Goal: Task Accomplishment & Management: Complete application form

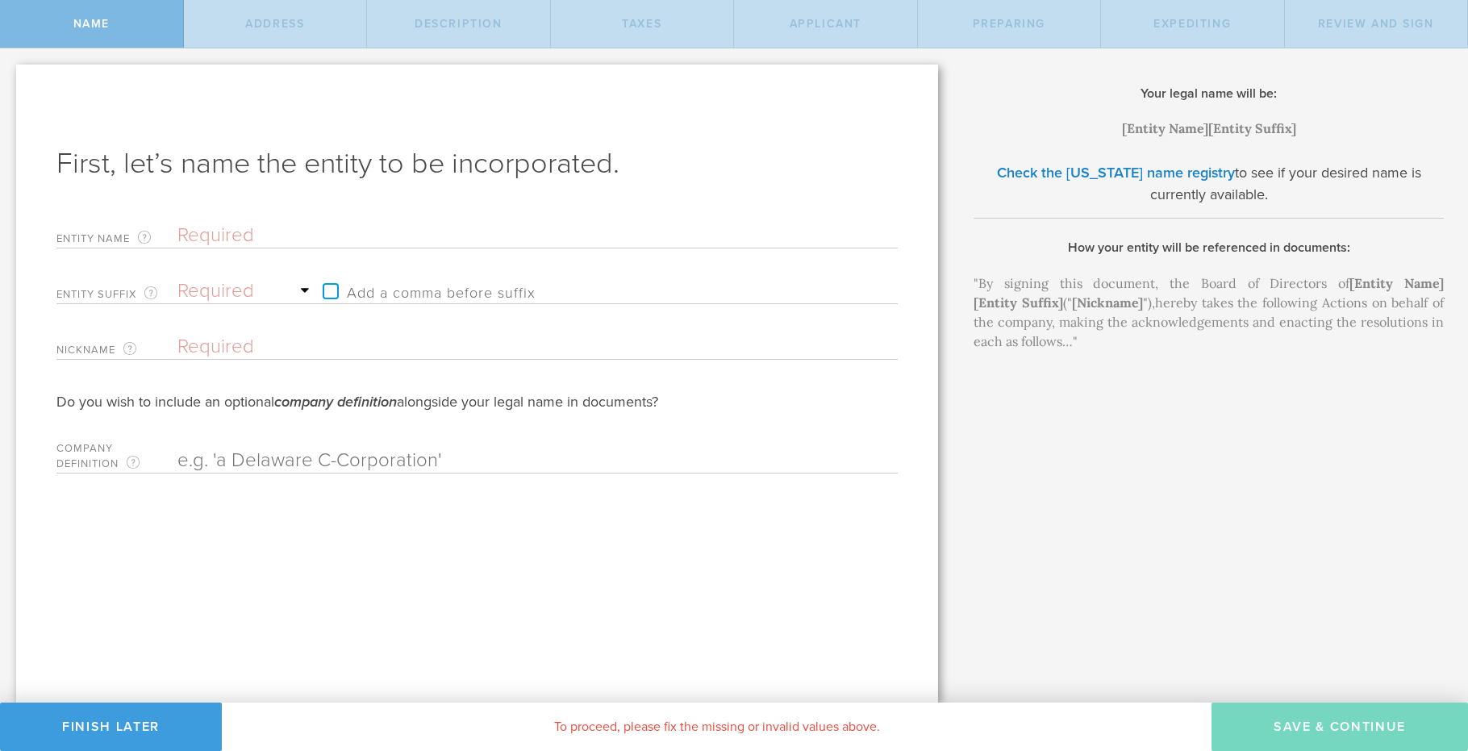
click at [998, 385] on div "Your legal name will be: [Entity Name] , [Entity Suffix] Check the [US_STATE] n…" at bounding box center [1211, 375] width 514 height 654
click at [1007, 384] on div "Your legal name will be: [Entity Name] , [Entity Suffix] Check the [US_STATE] n…" at bounding box center [1211, 375] width 514 height 654
click at [189, 229] on input "text" at bounding box center [509, 235] width 664 height 24
type input "G"
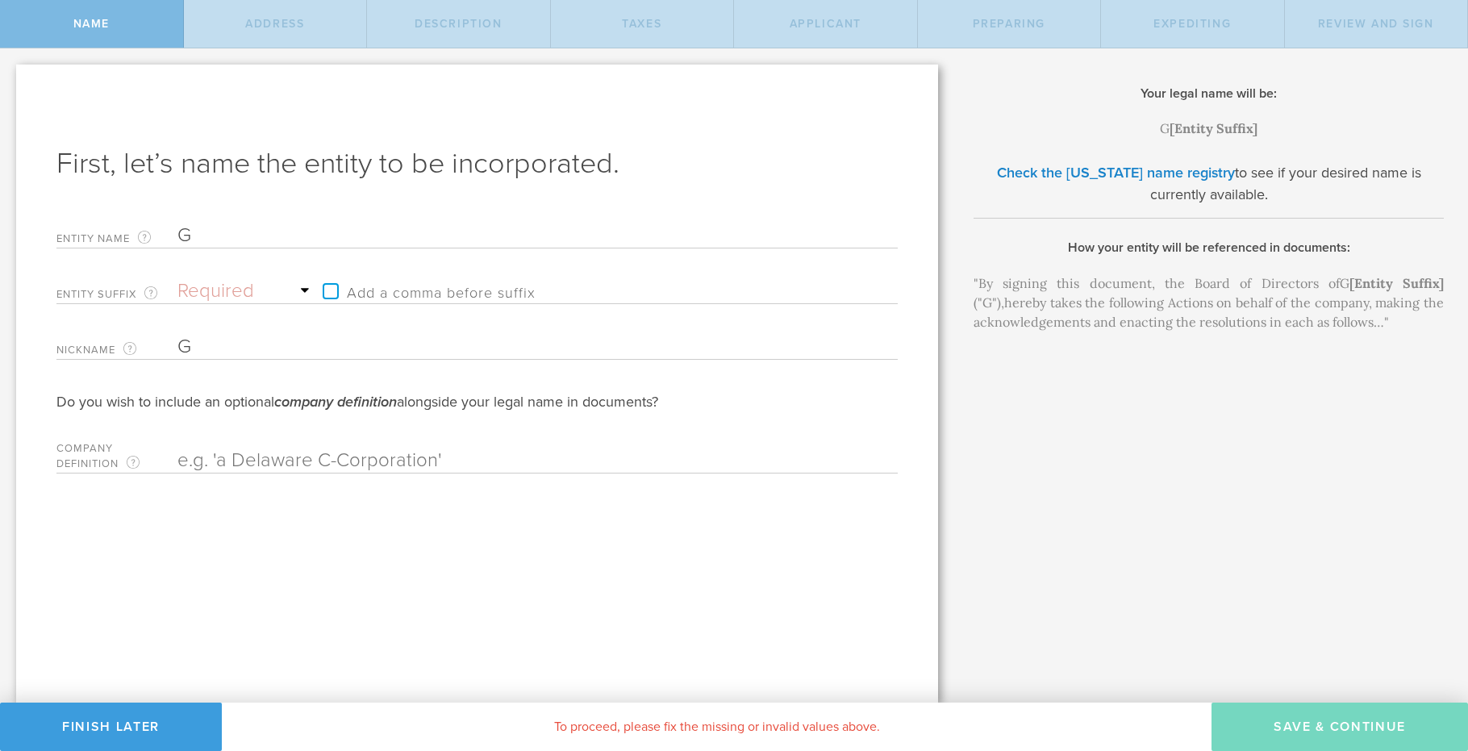
type input "GO"
type input "GOR"
type input "GORD"
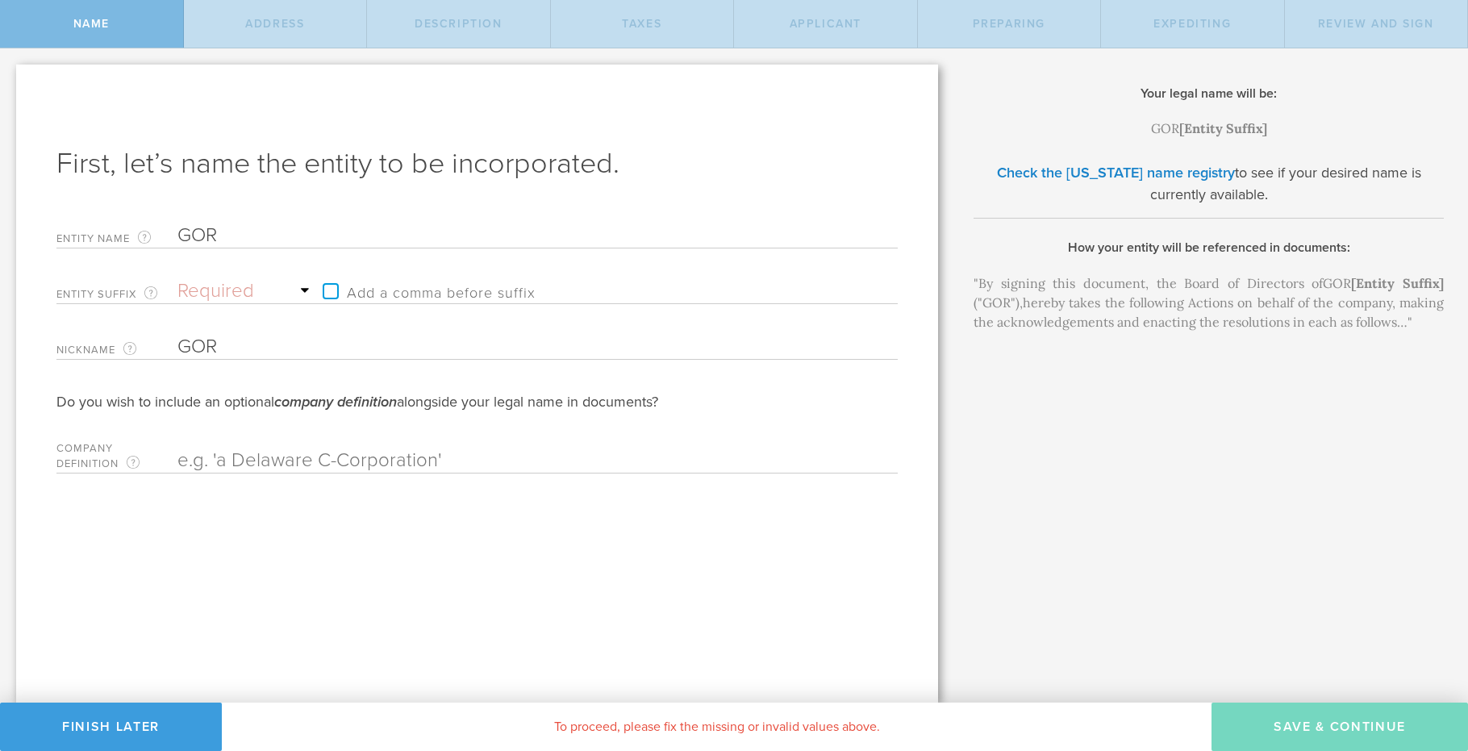
type input "GORD"
type input "GORDI"
type input "GORDIA"
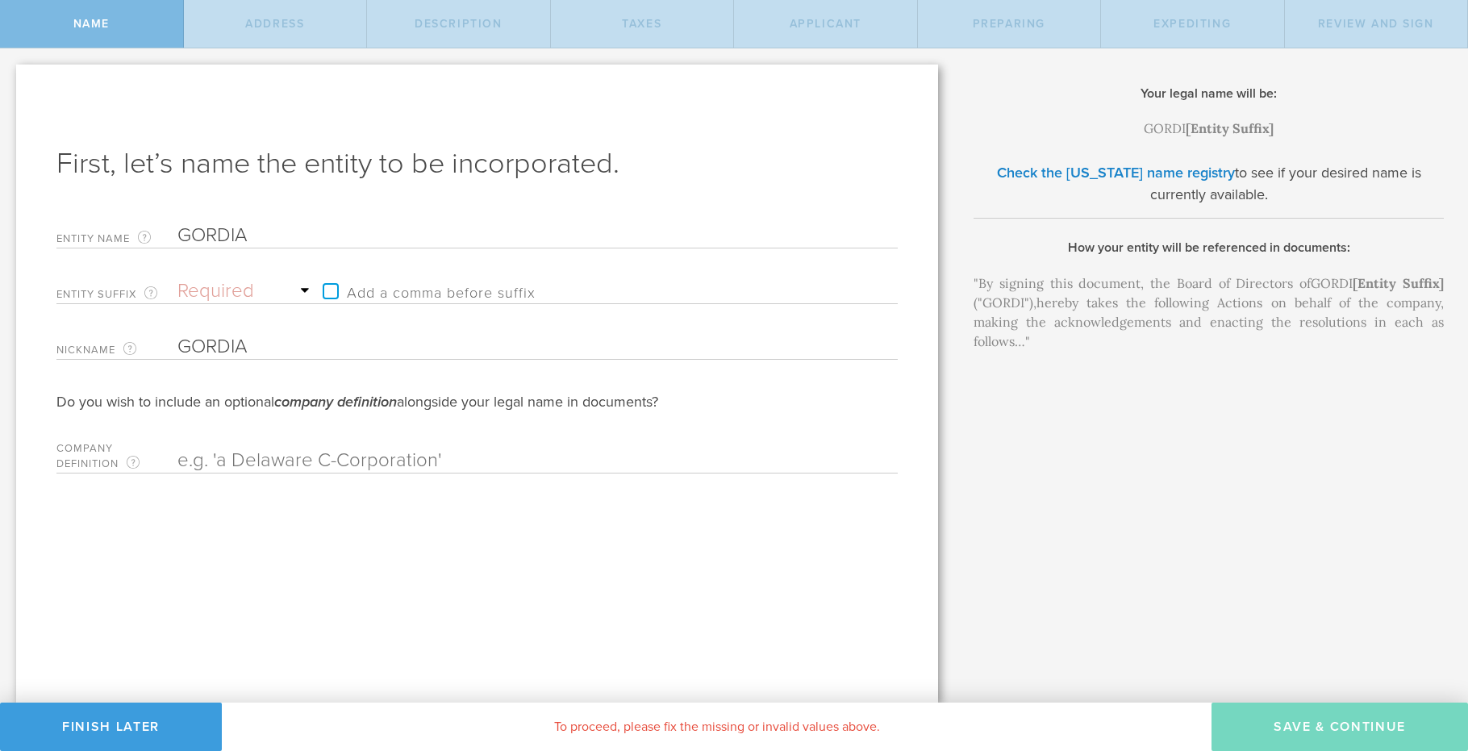
type input "GORDIAN"
type input "GORDIAN S"
type input "GORDIAN SO"
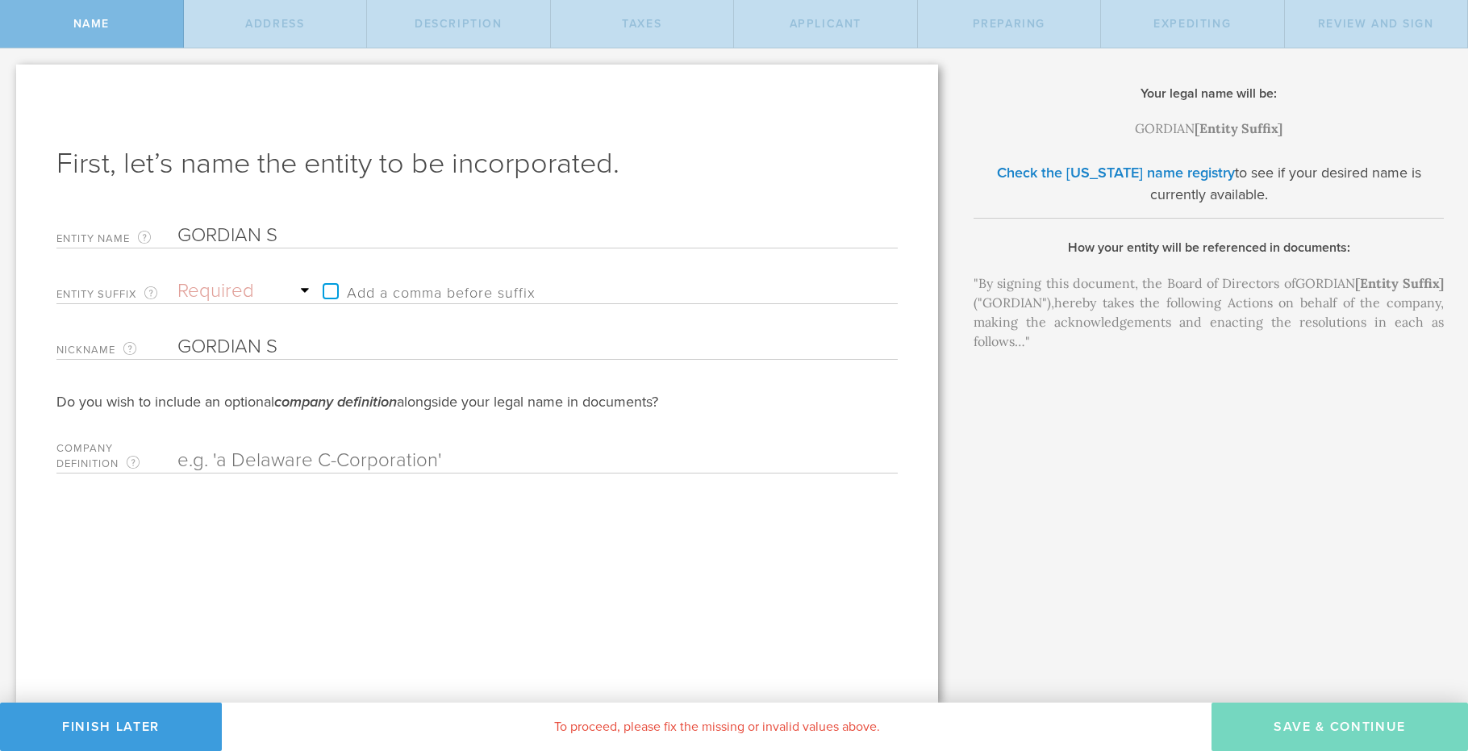
type input "GORDIAN SO"
type input "GORDIAN SOL"
type input "GORDIAN SOLU"
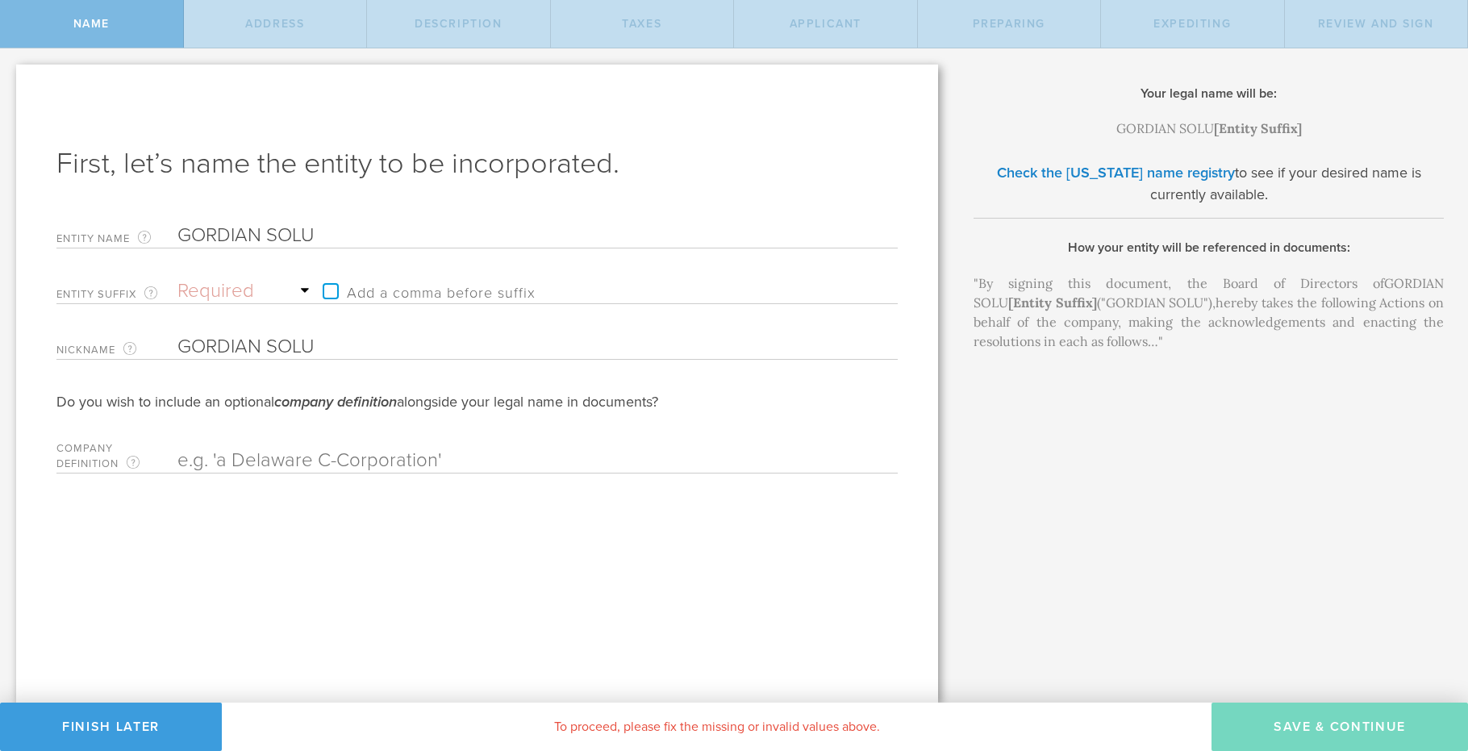
type input "GORDIAN SOLUT"
type input "GORDIAN SOLUTO"
type input "[PERSON_NAME]"
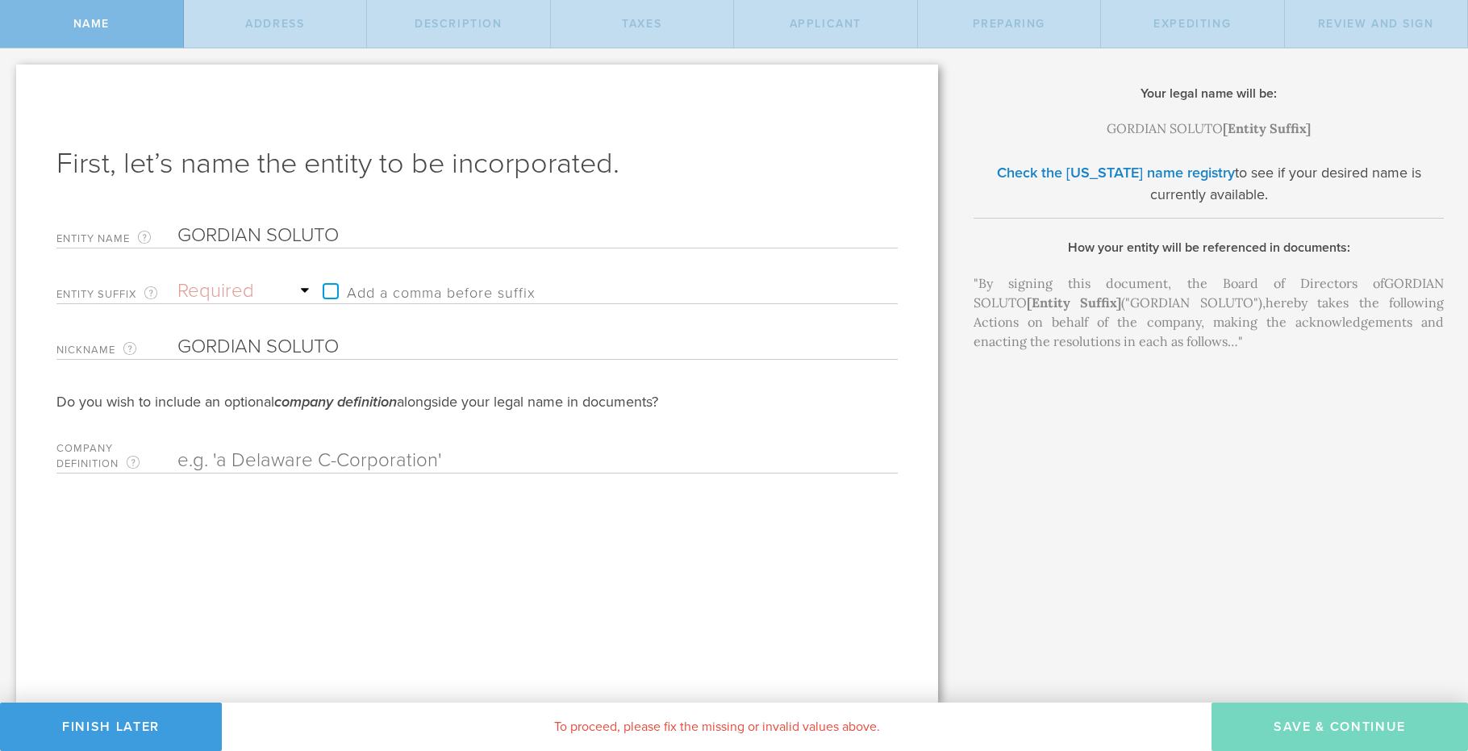
type input "[PERSON_NAME]"
type input "GORDIAN SOLUTO"
type input "GORDIAN SOLUT"
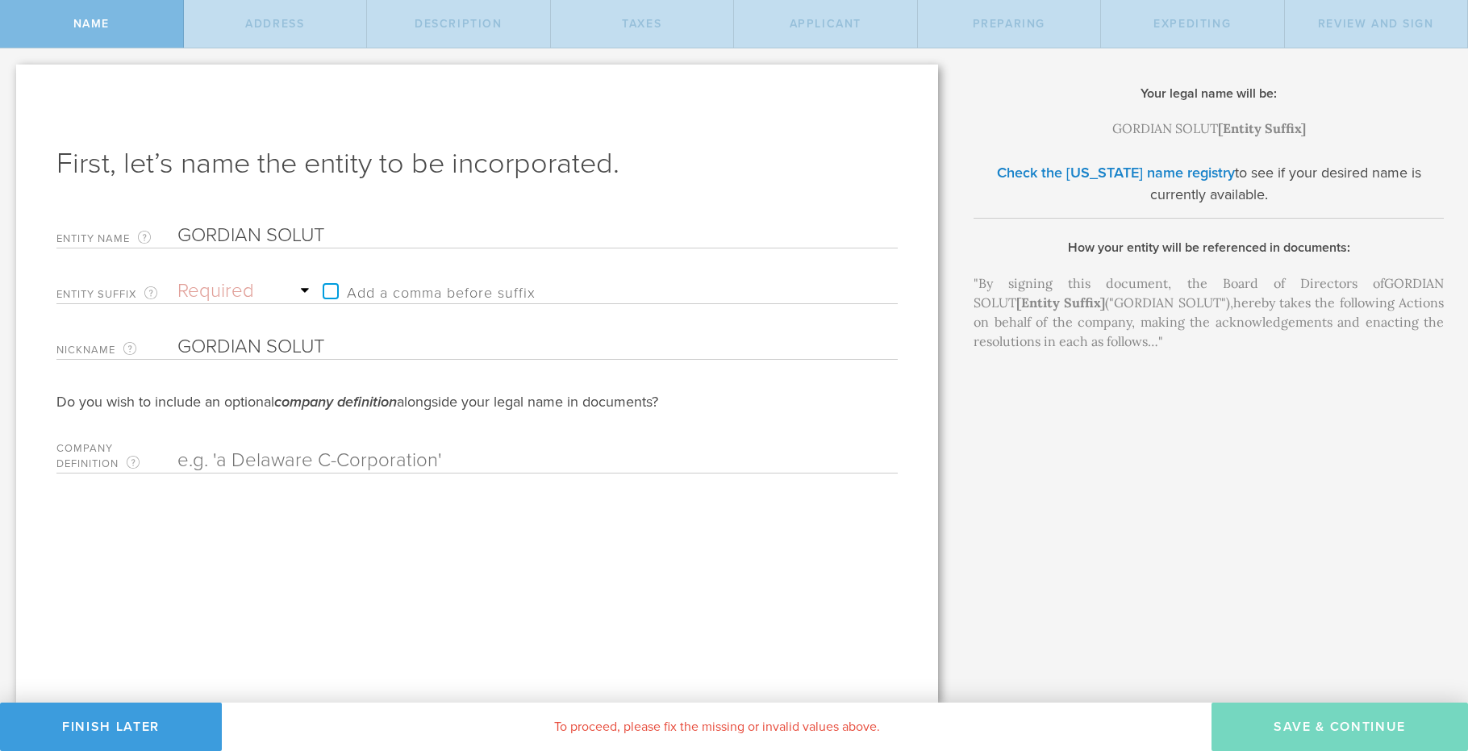
type input "GORDIAN SOLUTI"
type input "GORDIAN SOLUTIN"
type input "GORDIAN SOLUTINS"
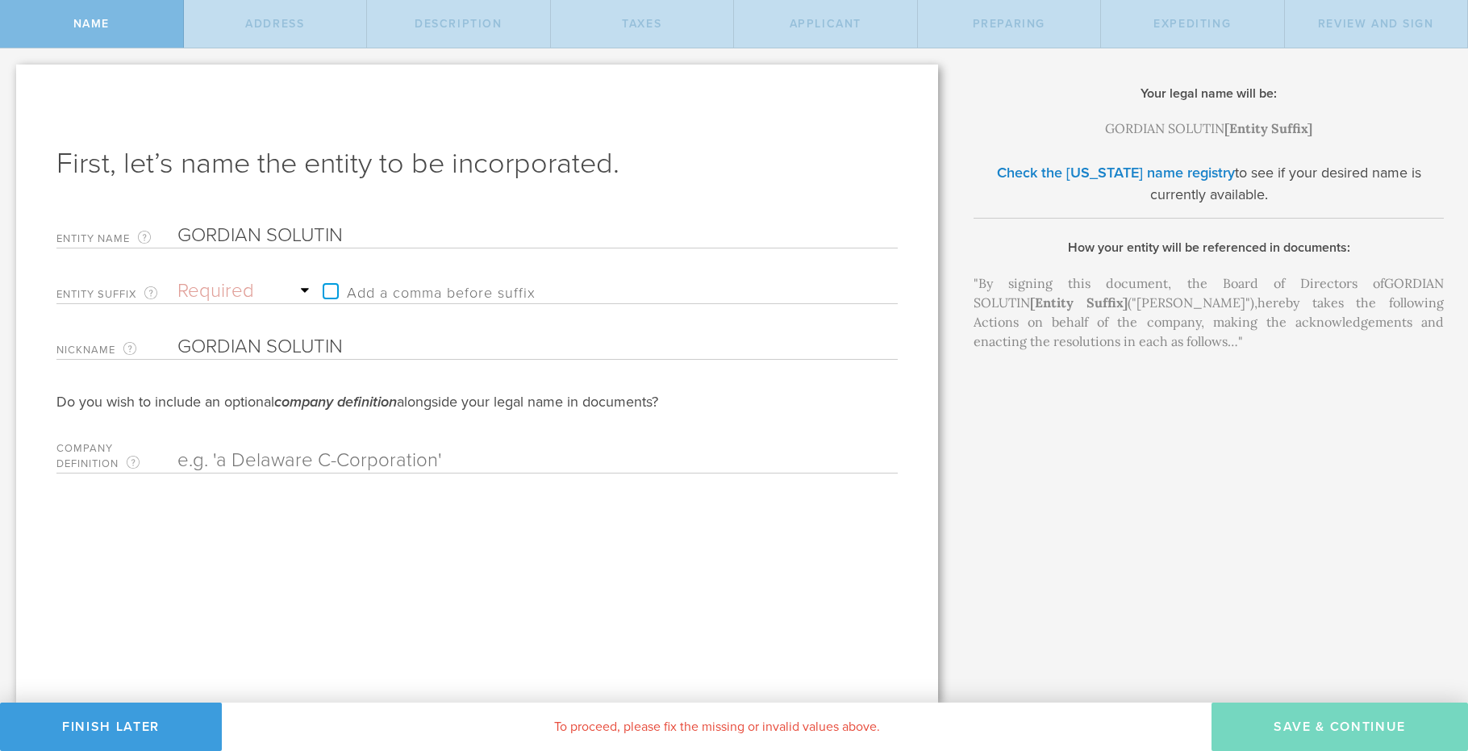
type input "GORDIAN SOLUTINS"
type input "GORDIAN SOLUTIN"
type input "GORDIAN SOLUTI"
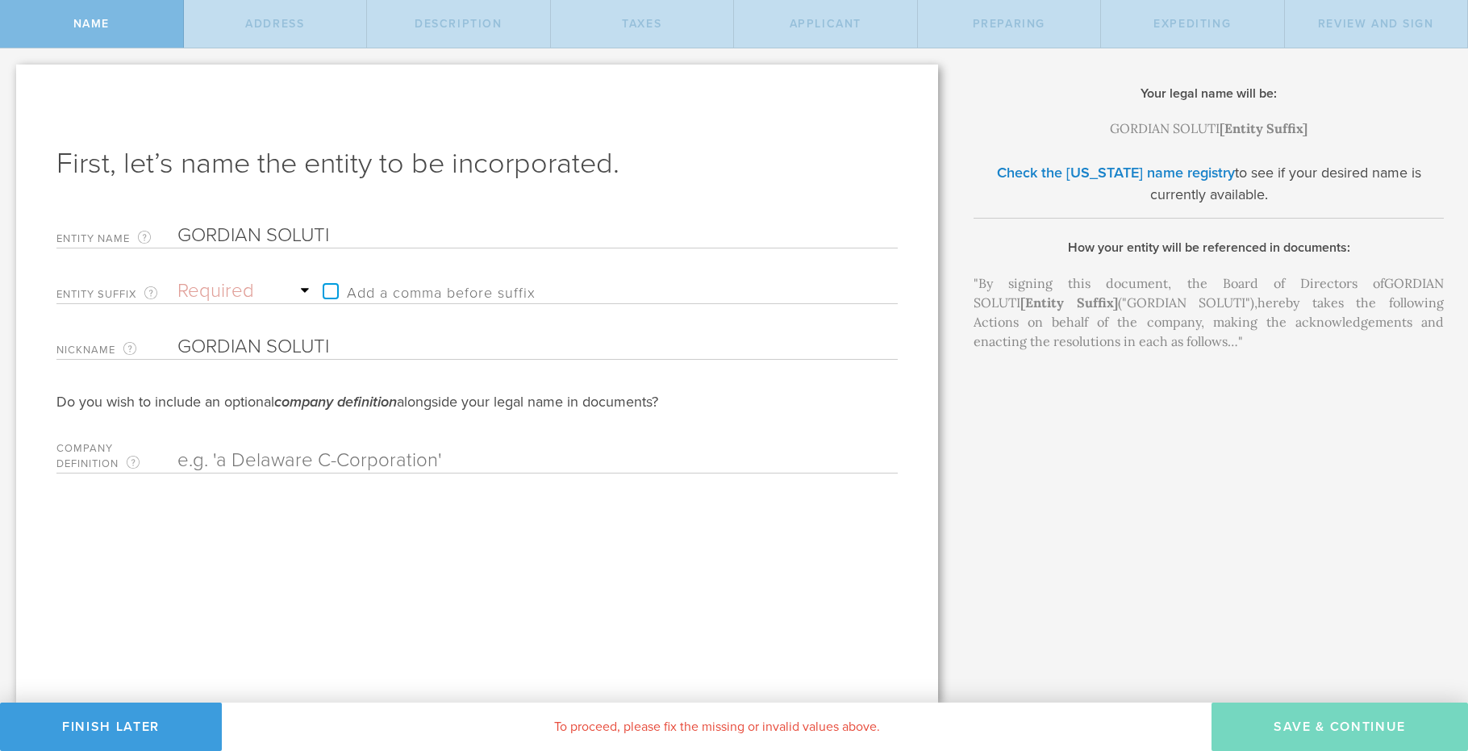
type input "GORDIAN SOLUTIO"
type input "GORDIAN SOLUTION"
type input "GORDIAN SOLUTIONS"
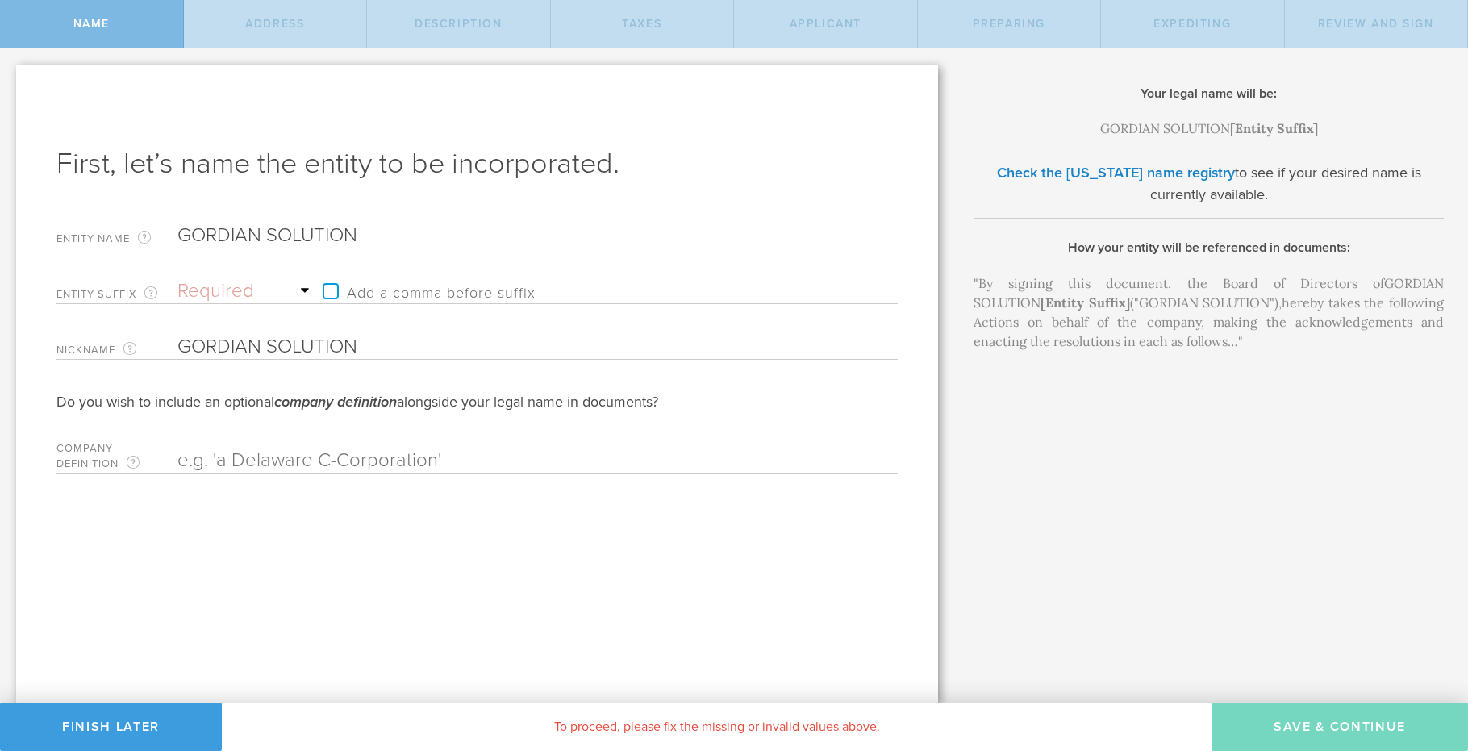
type input "GORDIAN SOLUTIONS"
type input "GORDIAN SOLUTIONS D"
type input "GORDIAN SOLUTIONS DA"
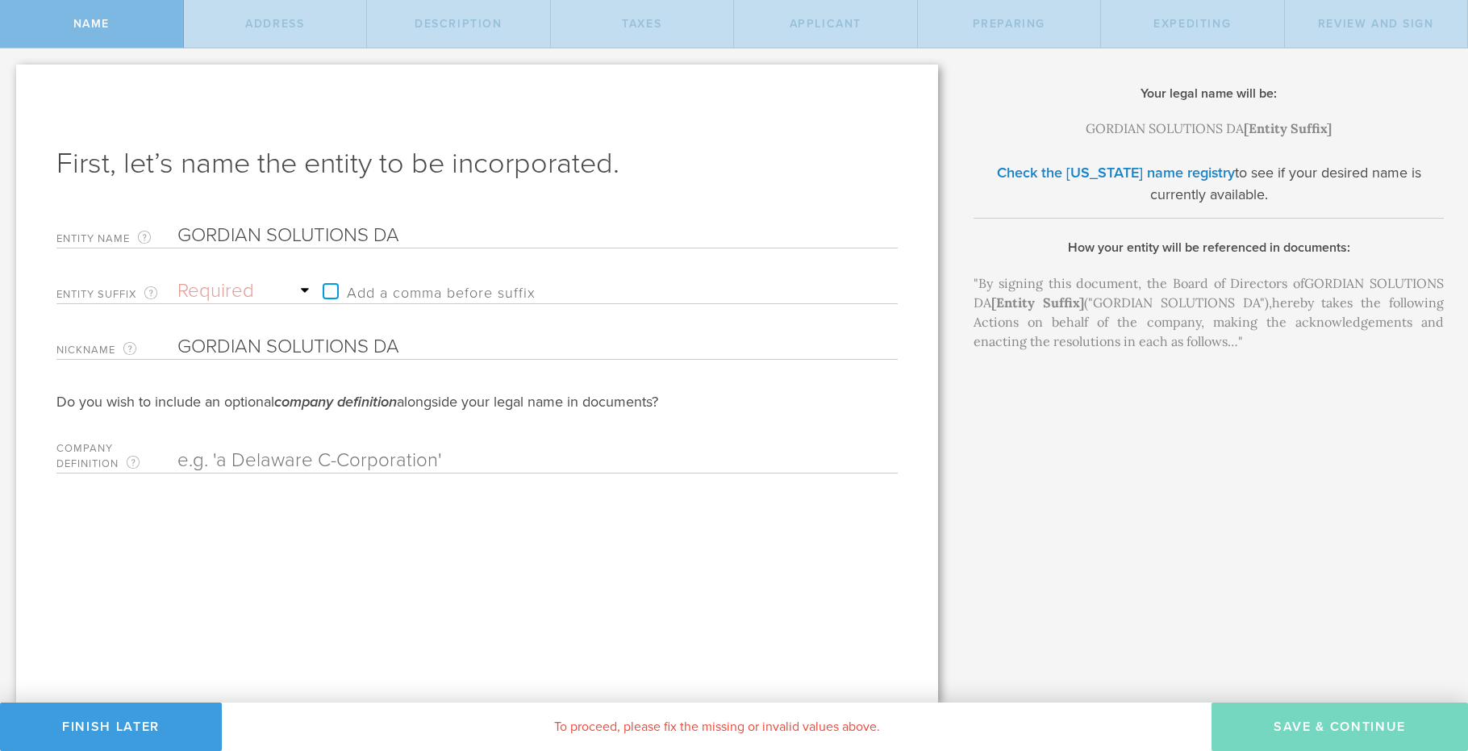
type input "GORDIAN SOLUTIONS DAT"
type input "GORDIAN SOLUTIONS DATA"
type input "GORDIAN SOLUTIONS DAT"
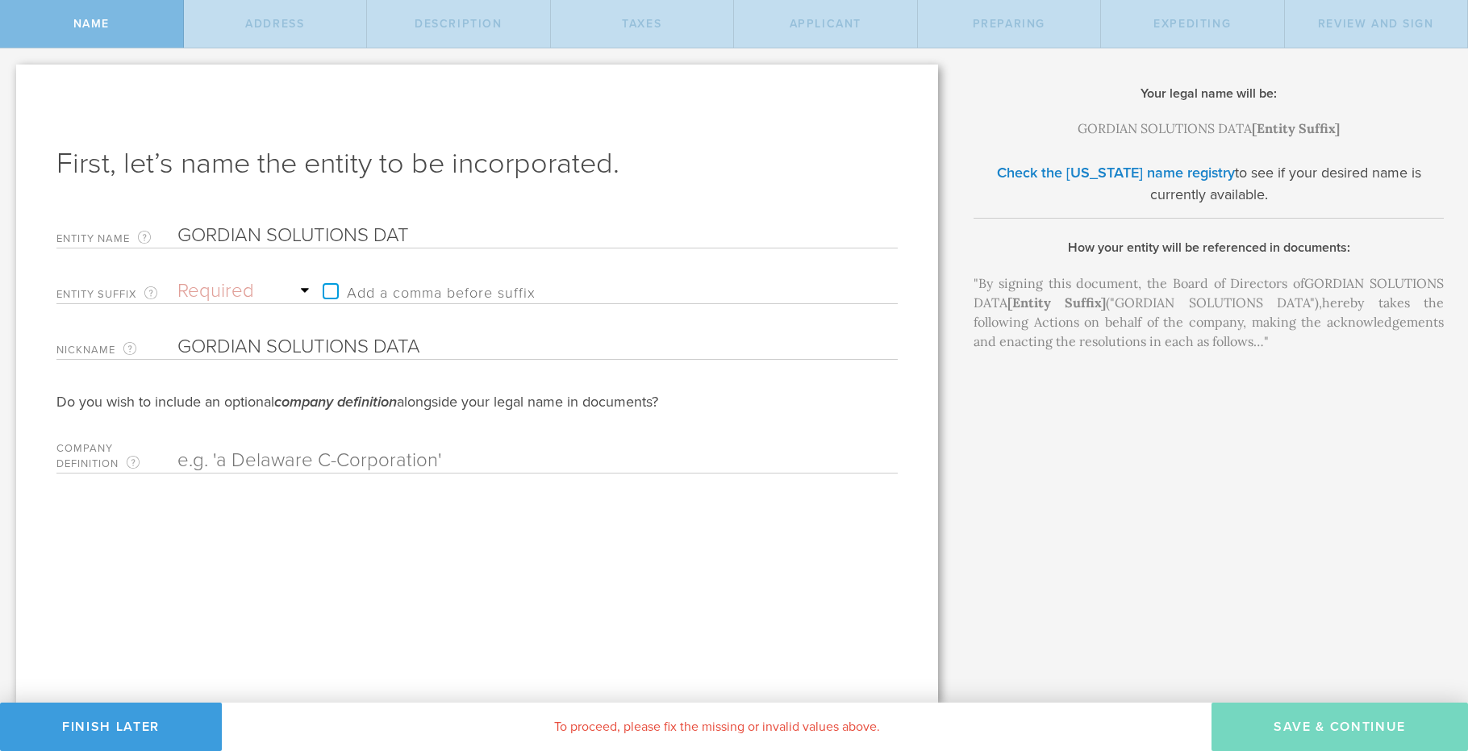
type input "GORDIAN SOLUTIONS DAT"
type input "GORDIAN SOLUTIONS DA"
type input "GORDIAN SOLUTIONS D"
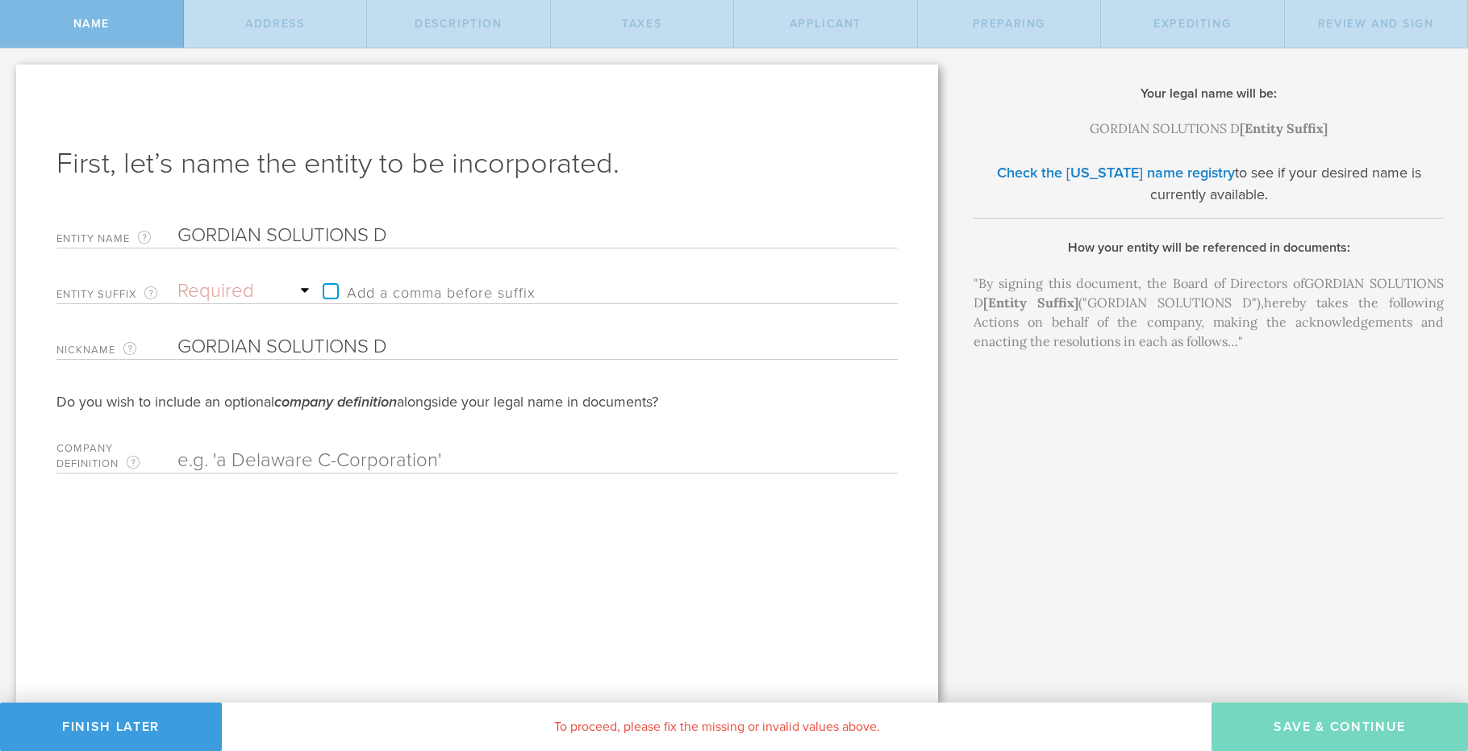
type input "GORDIAN SOLUTIONS"
type input "GORDIAN SOLUTIONS g"
type input "GORDIAN SOLUTIONS gr"
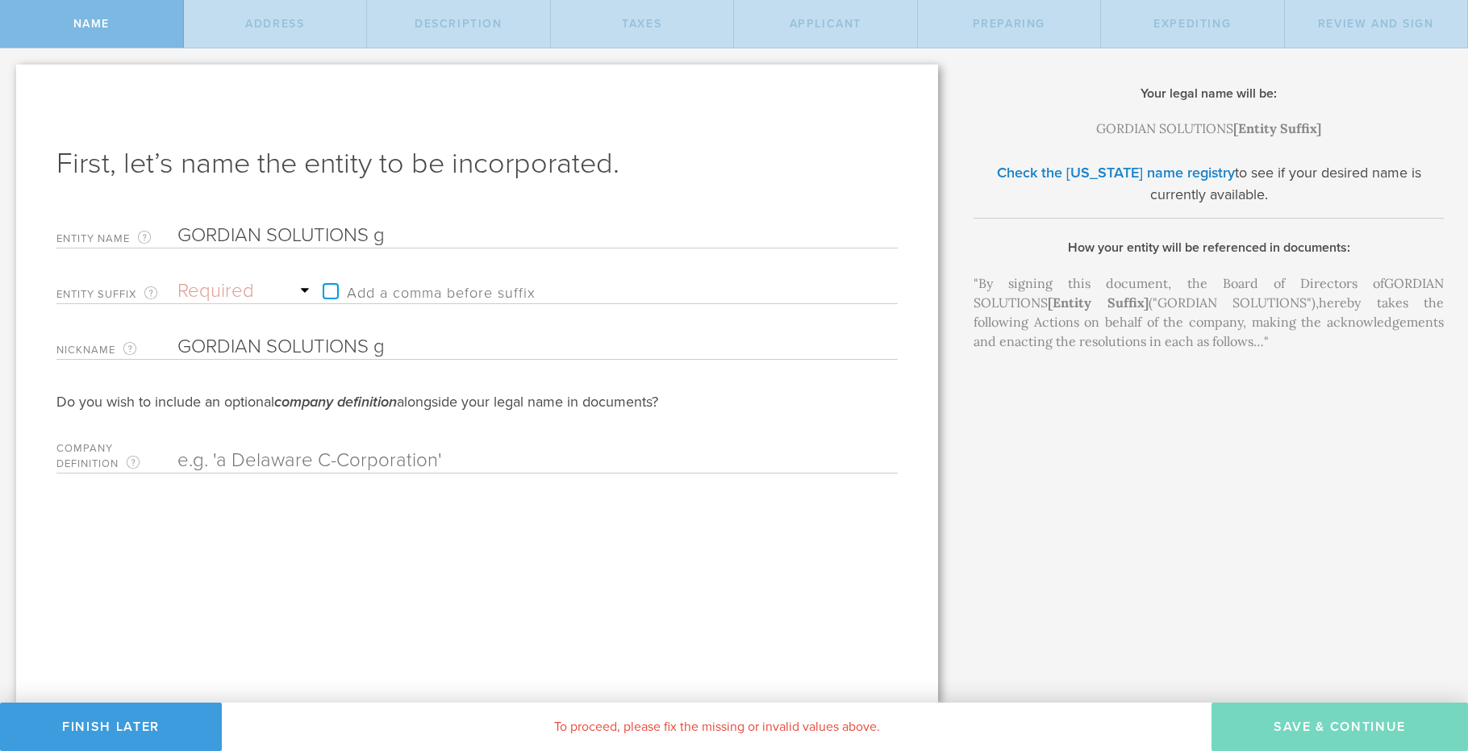
type input "GORDIAN SOLUTIONS gr"
type input "GORDIAN SOLUTIONS gro"
type input "GORDIAN SOLUTIONS gr"
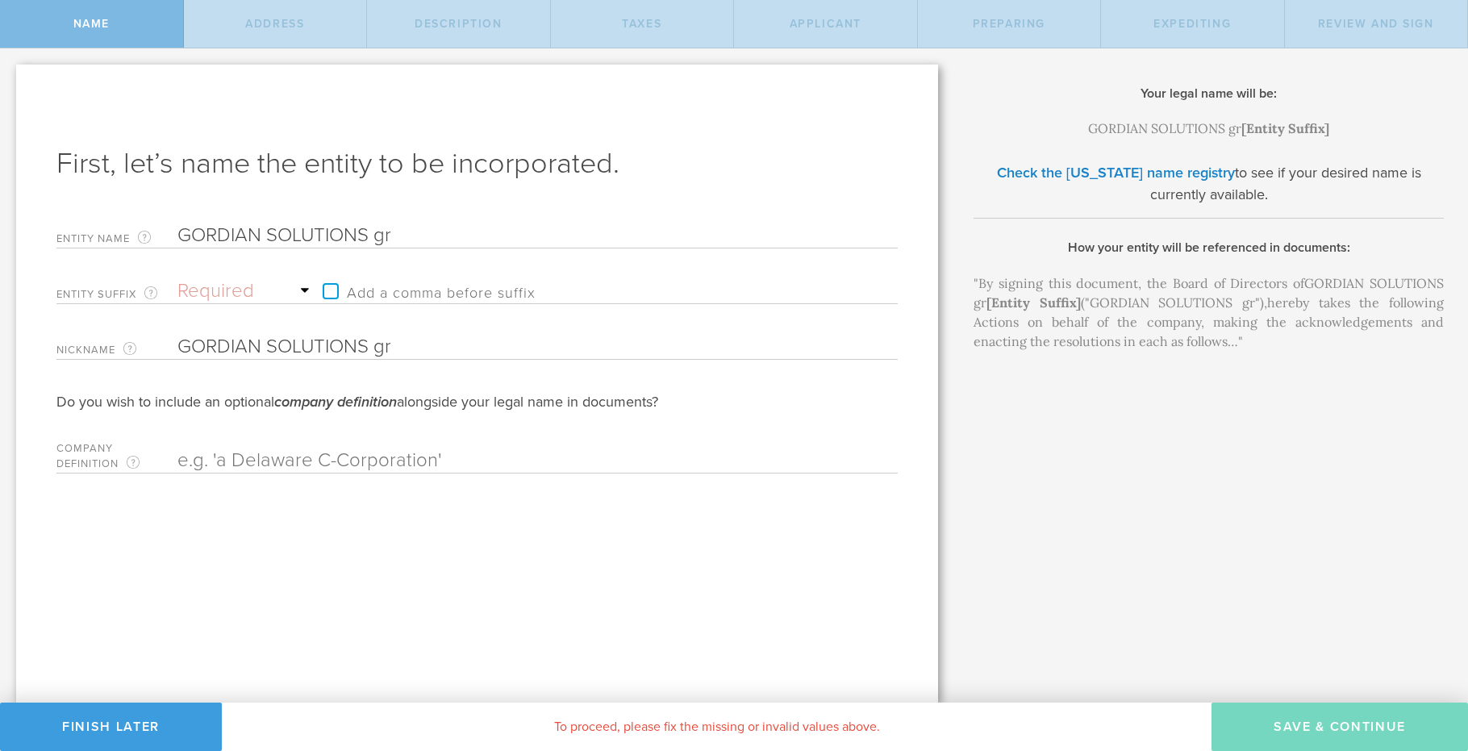
type input "GORDIAN SOLUTIONS g"
type input "GORDIAN SOLUTIONS"
type input "GORDIAN SOLUTIONS G"
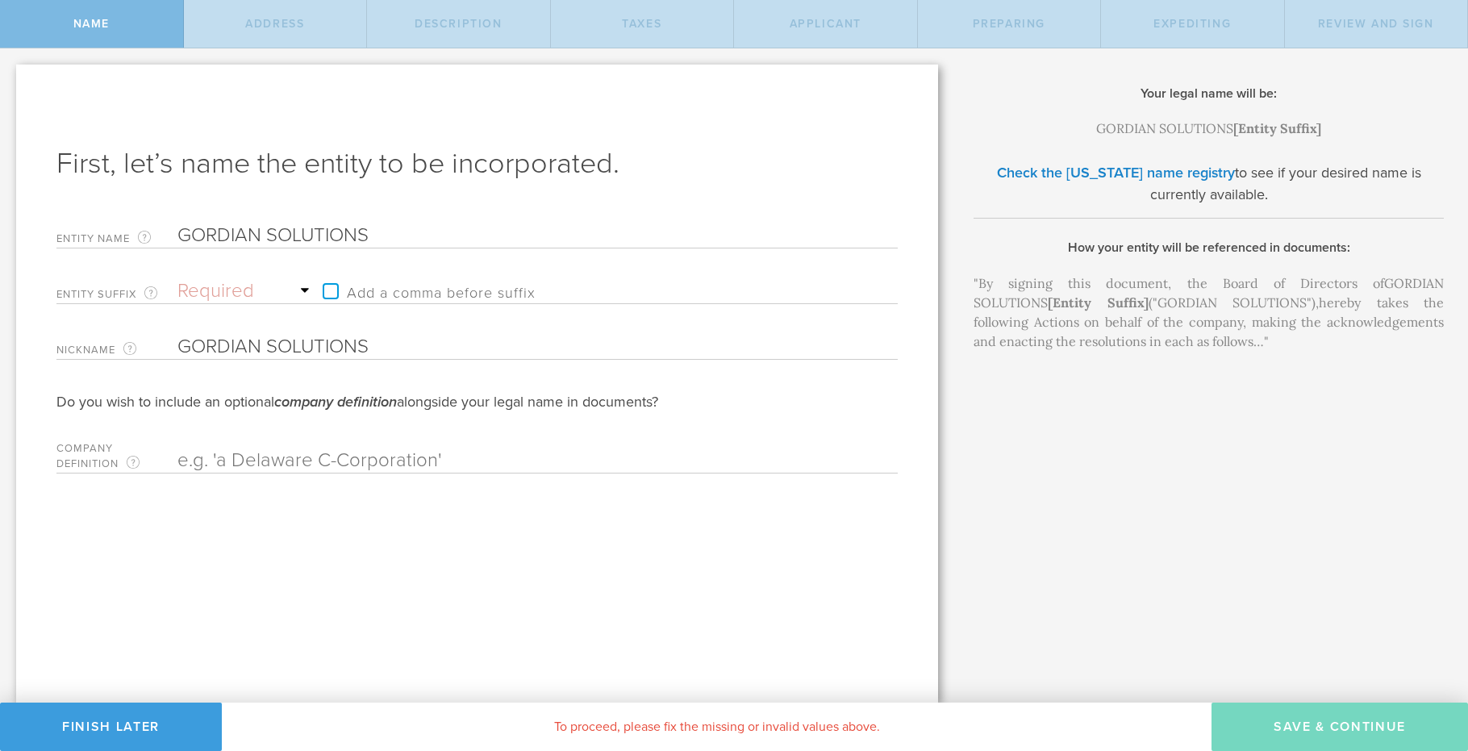
type input "GORDIAN SOLUTIONS G"
type input "GORDIAN SOLUTIONS GR"
type input "GORDIAN SOLUTIONS GRO"
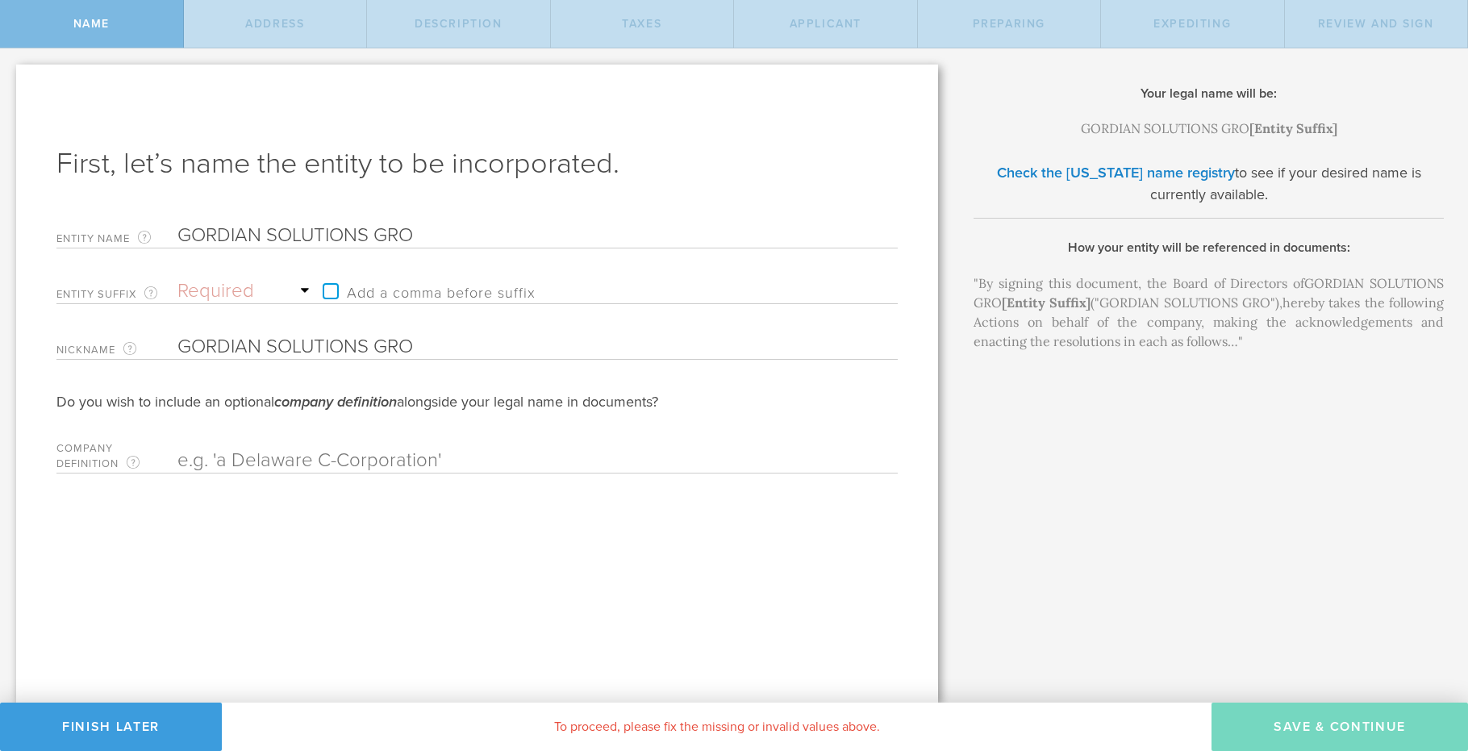
type input "GORDIAN SOLUTIONS GROP"
type input "GORDIAN SOLUTIONS GRO"
type input "GORDIAN SOLUTIONS GROU"
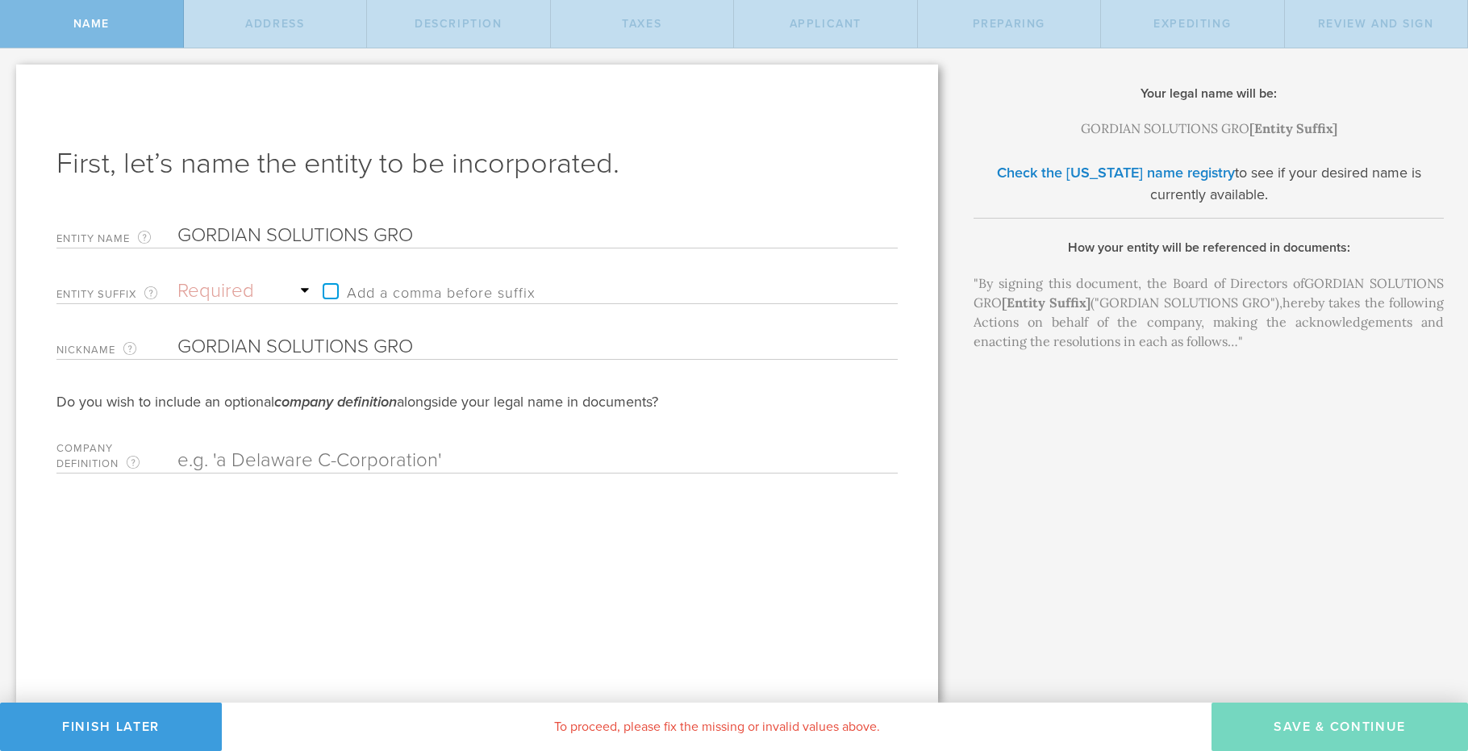
type input "GORDIAN SOLUTIONS GROU"
type input "GORDIAN SOLUTIONS GROUP"
type input "GORDIAN SOLUTIONS GROUP D"
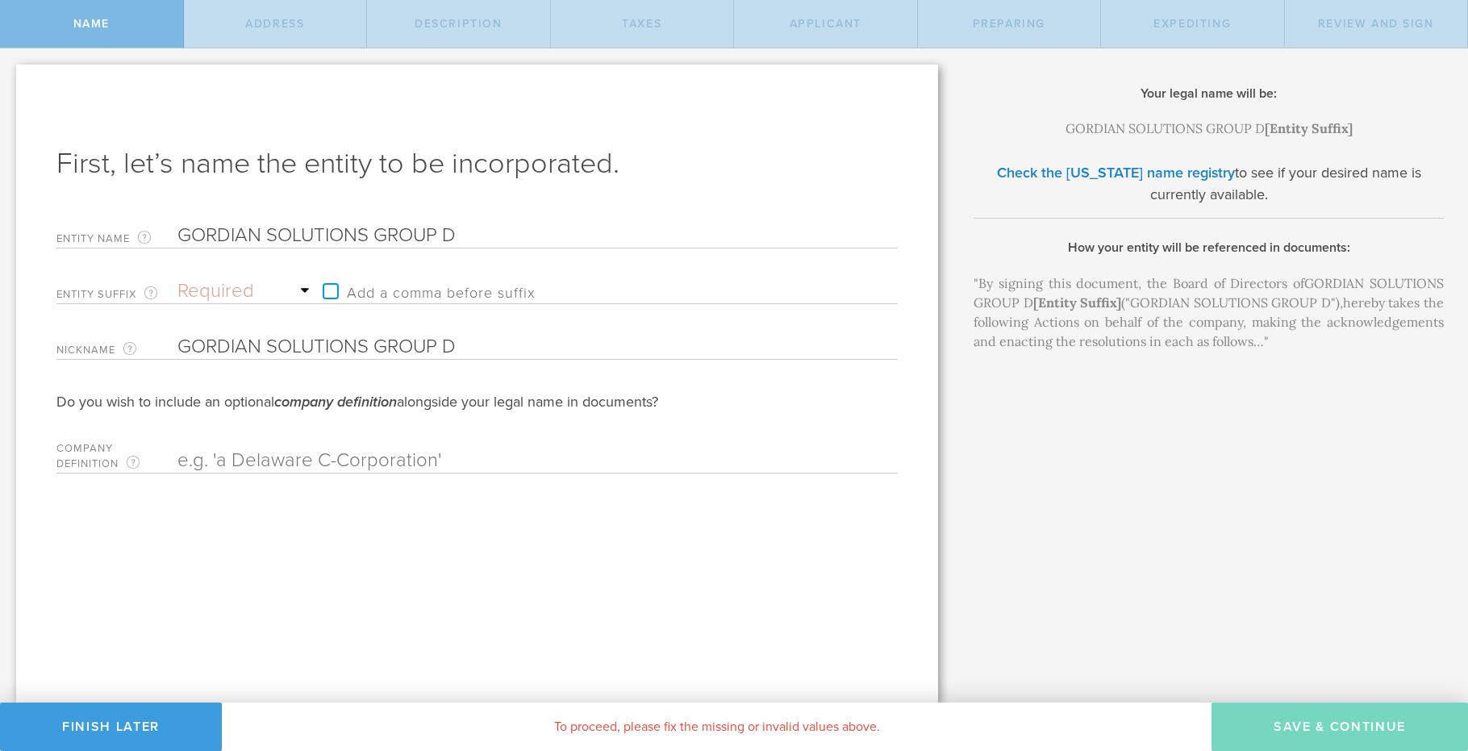
type input "GORDIAN SOLUTIONS GROUP DA"
type input "GORDIAN SOLUTIONS GROUP DAT"
type input "GORDIAN SOLUTIONS GROUP DATA"
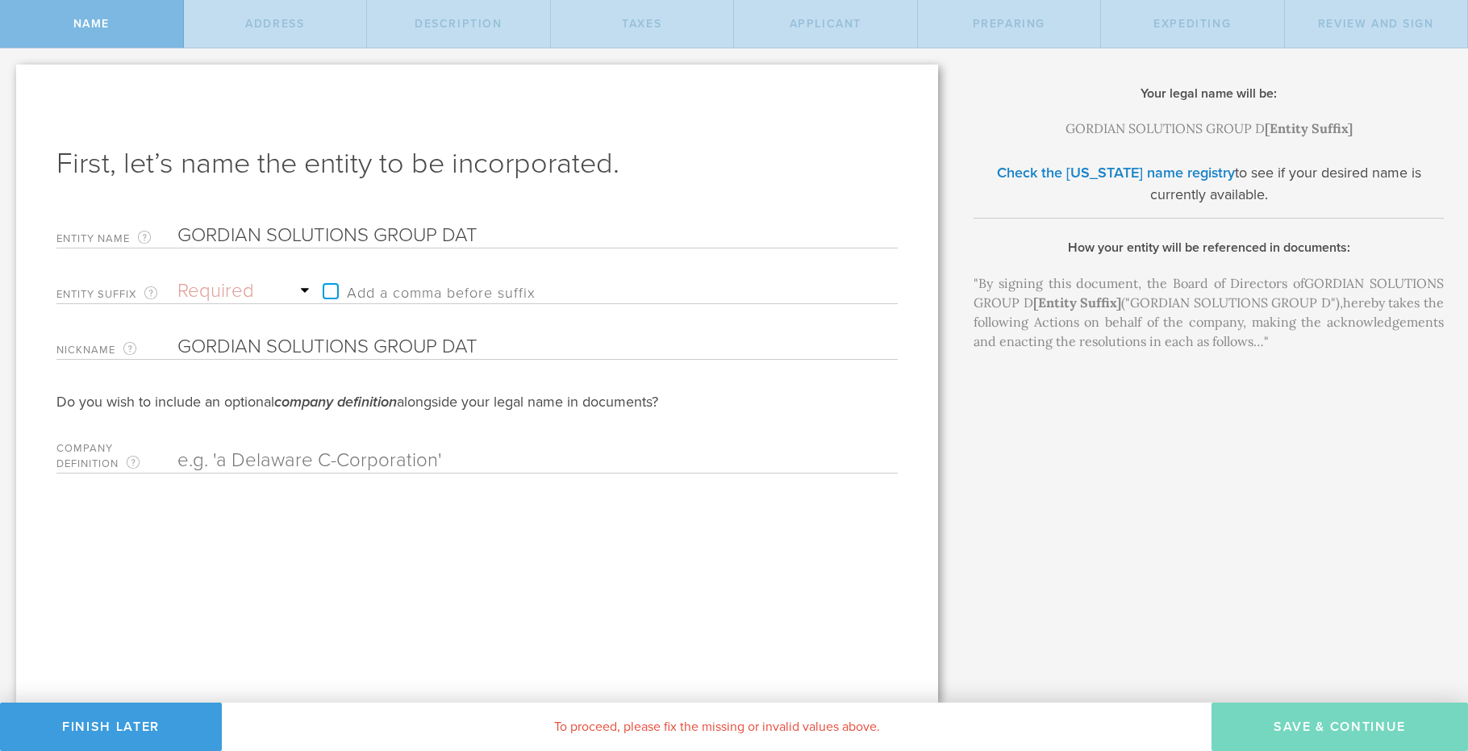
type input "GORDIAN SOLUTIONS GROUP DATA"
type input "GORDIAN SOLUTIONS GROUP DATA S"
type input "GORDIAN SOLUTIONS GROUP DATA SE"
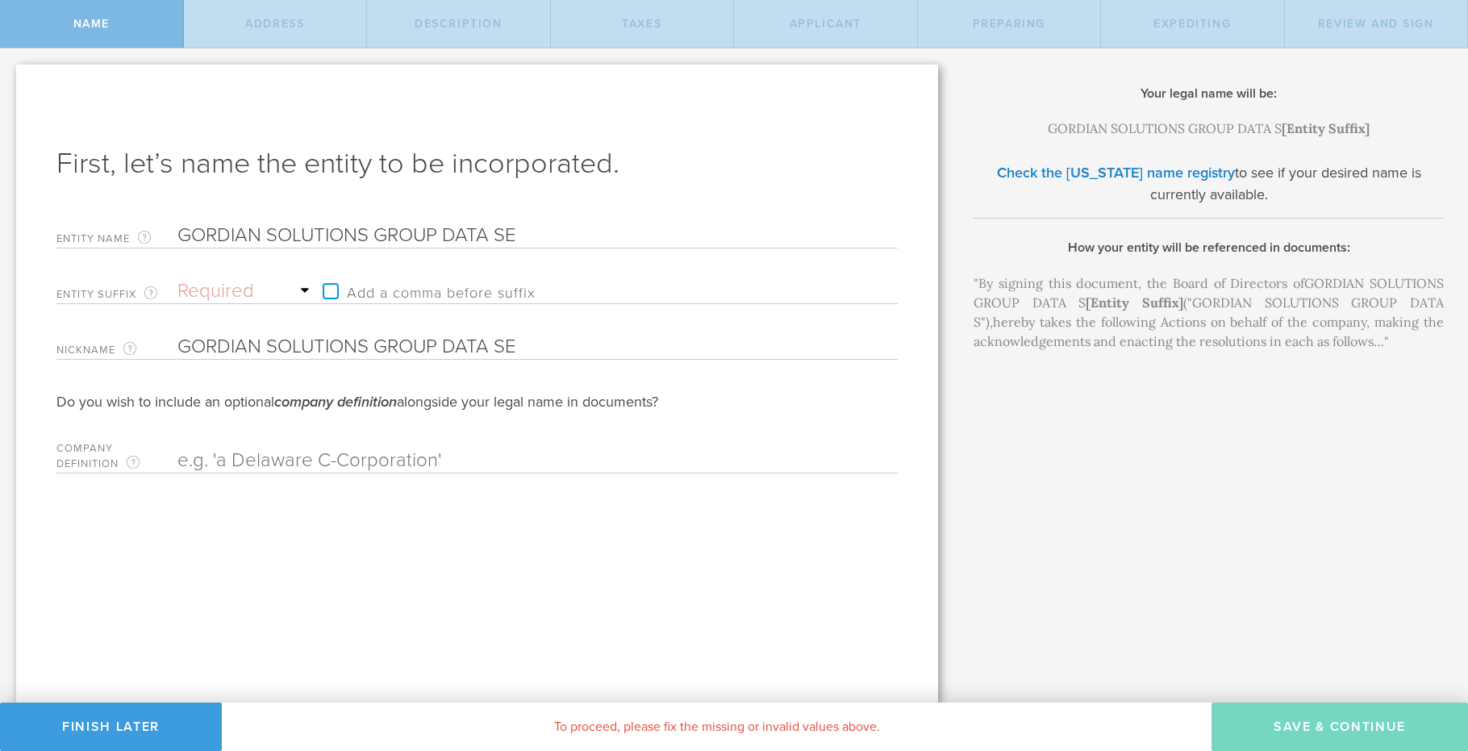
type input "GORDIAN SOLUTIONS GROUP DATA SER"
type input "GORDIAN SOLUTIONS GROUP DATA SERV"
type input "GORDIAN SOLUTIONS GROUP DATA SERVI"
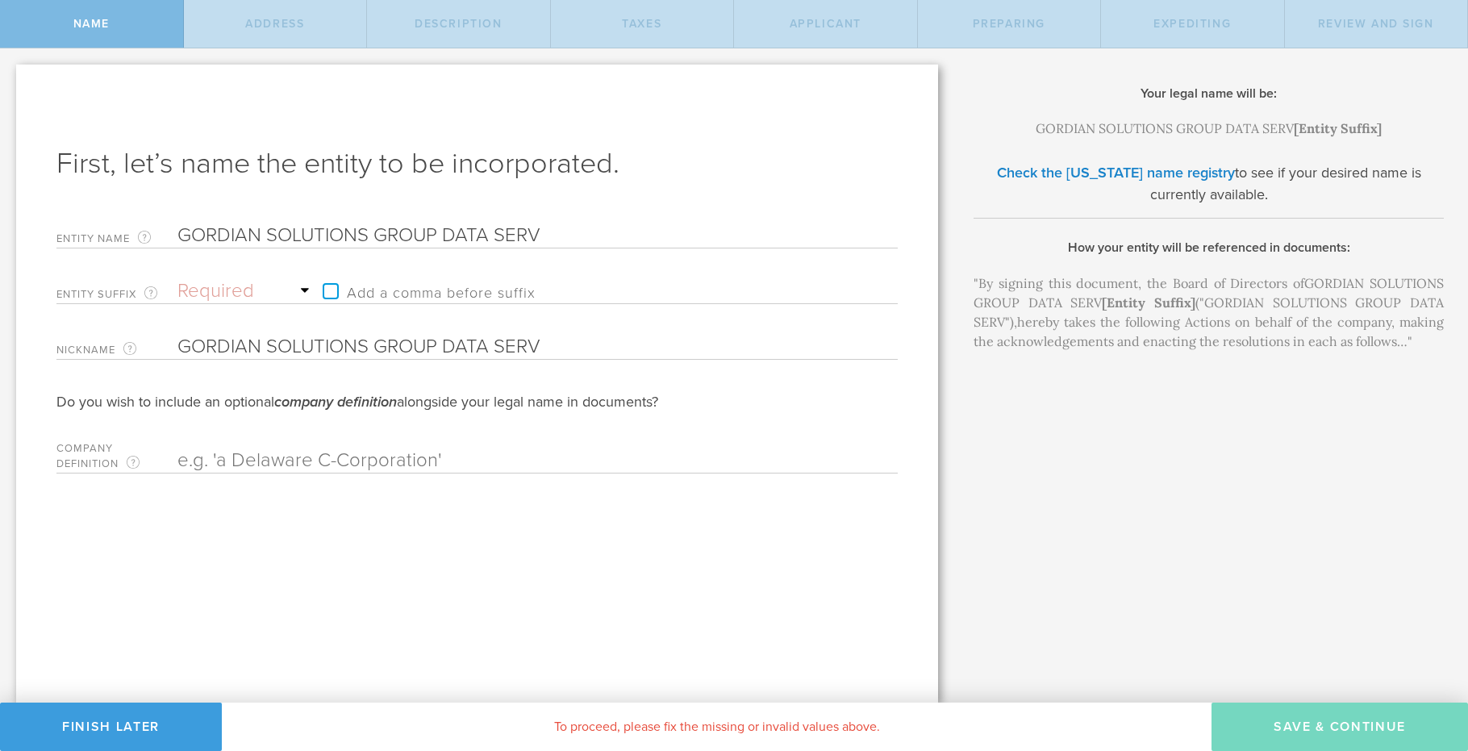
type input "GORDIAN SOLUTIONS GROUP DATA SERVI"
type input "GORDIAN SOLUTIONS GROUP DATA SERVIE"
type input "GORDIAN SOLUTIONS GROUP DATA SERVI"
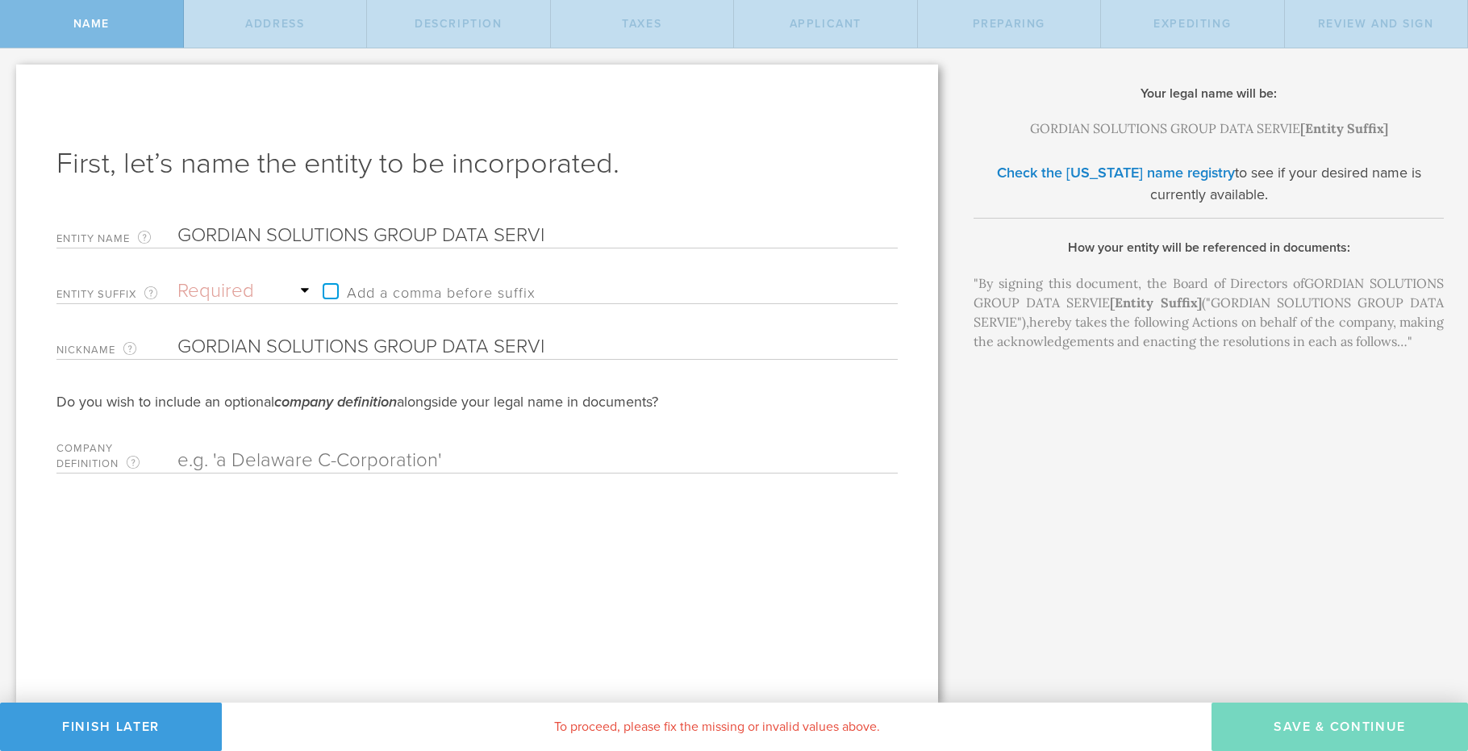
type input "GORDIAN SOLUTIONS GROUP DATA SERVIC"
type input "GORDIAN SOLUTIONS GROUP DATA SERVICE"
type input "GORDIAN SOLUTIONS GROUP DATA SERVICES"
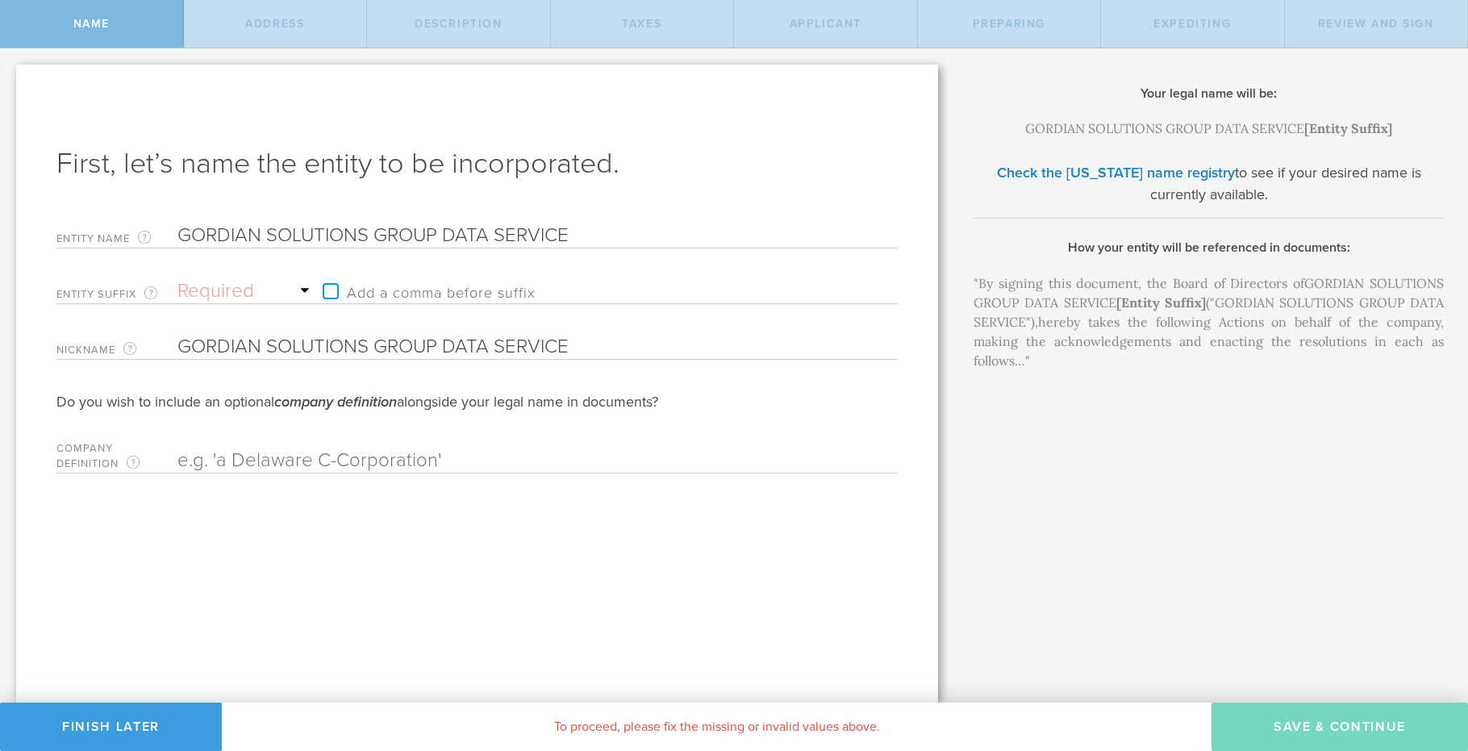
type input "GORDIAN SOLUTIONS GROUP DATA SERVICES"
click at [586, 341] on input "GORDIAN SOLUTIONS GROUP DATA SERVICES" at bounding box center [509, 347] width 664 height 24
type input "GSGDS"
click at [204, 293] on select "Required Association Club Co. Company Corp. Corporation Foundation Fund Inc. In…" at bounding box center [245, 291] width 137 height 24
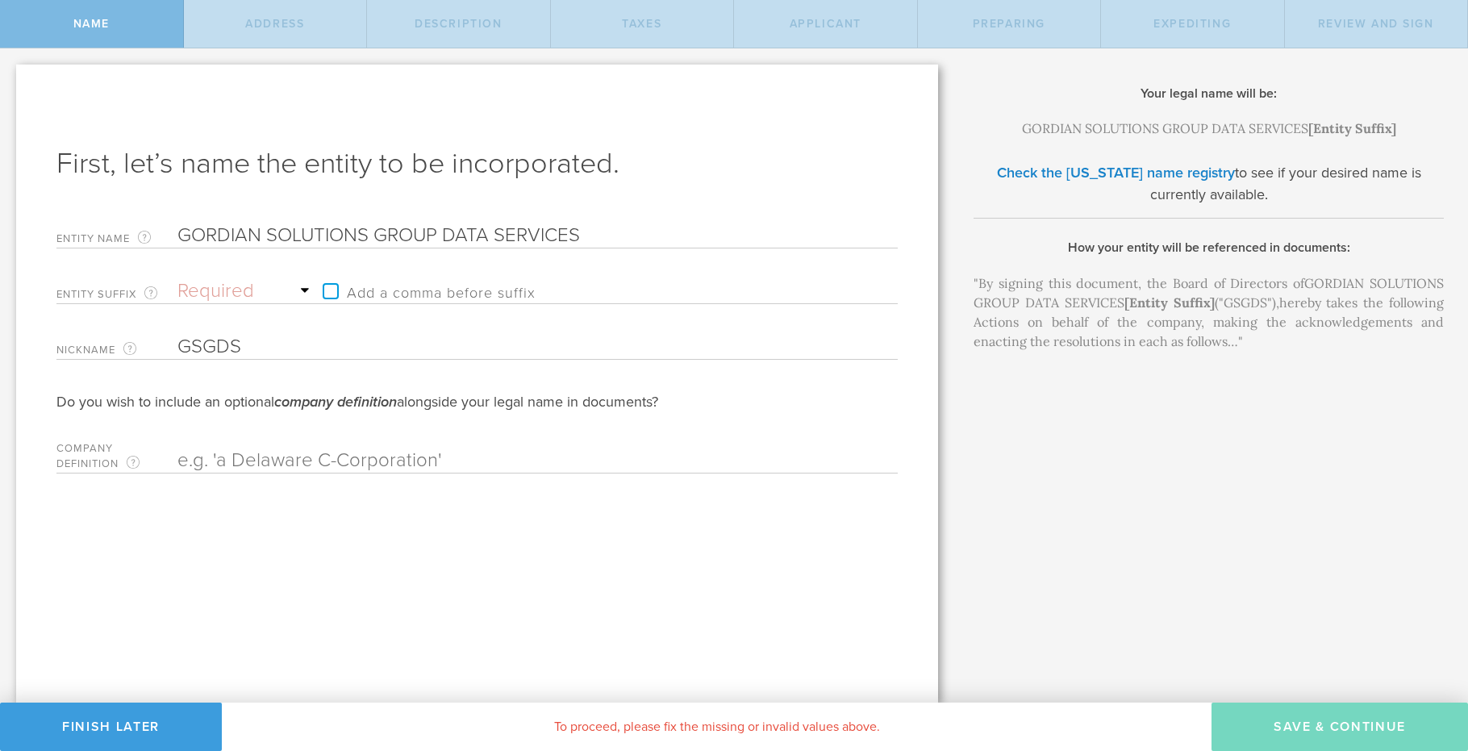
select select "corp."
click at [177, 279] on select "Required Association Club Co. Company Corp. Corporation Foundation Fund Inc. In…" at bounding box center [245, 291] width 137 height 24
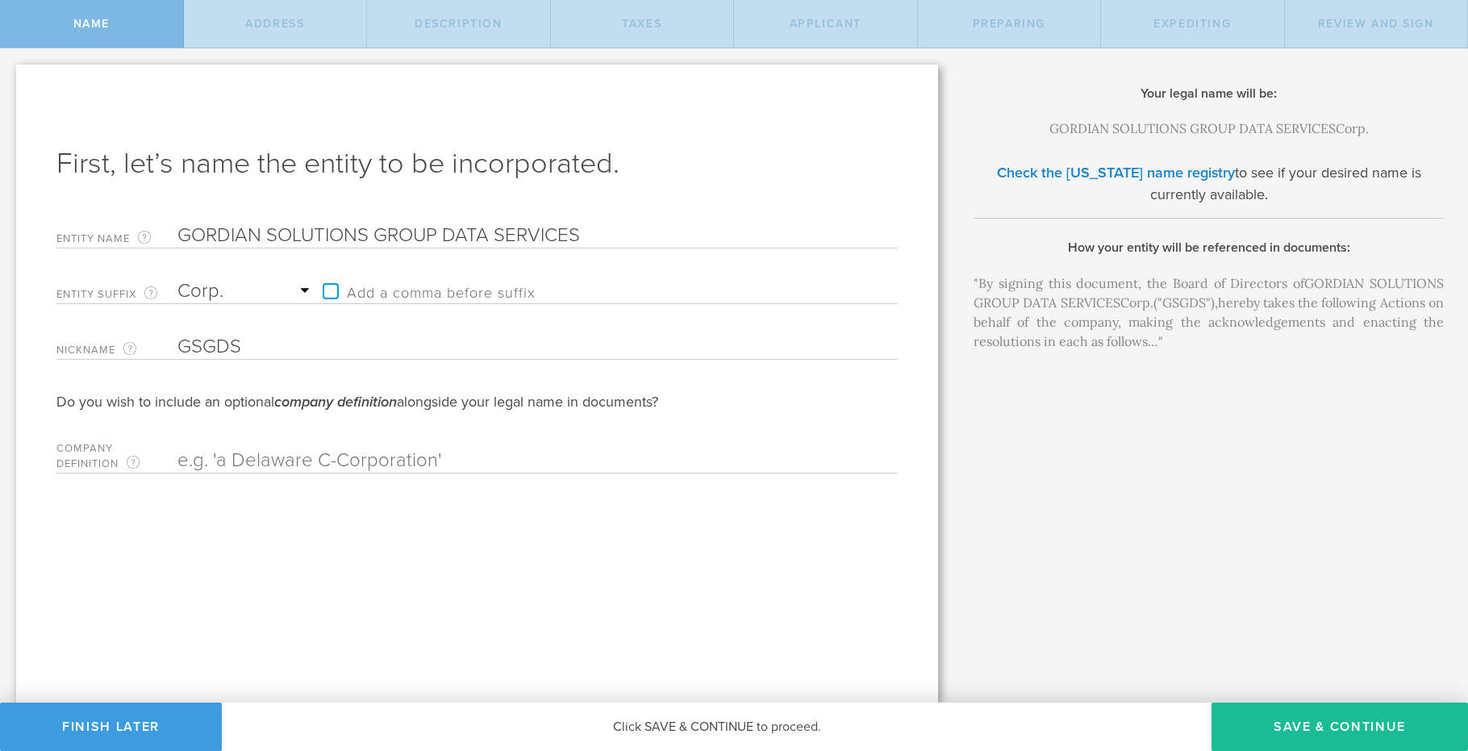
click at [329, 290] on label "Add a comma before suffix" at bounding box center [425, 291] width 221 height 24
click at [329, 290] on input "Add a comma before suffix" at bounding box center [542, 283] width 454 height 24
checkbox input "true"
click at [1137, 174] on link "Check the [US_STATE] name registry" at bounding box center [1116, 173] width 238 height 18
click at [582, 235] on input "GORDIAN SOLUTIONS GROUP DATA SERVICES" at bounding box center [509, 235] width 664 height 24
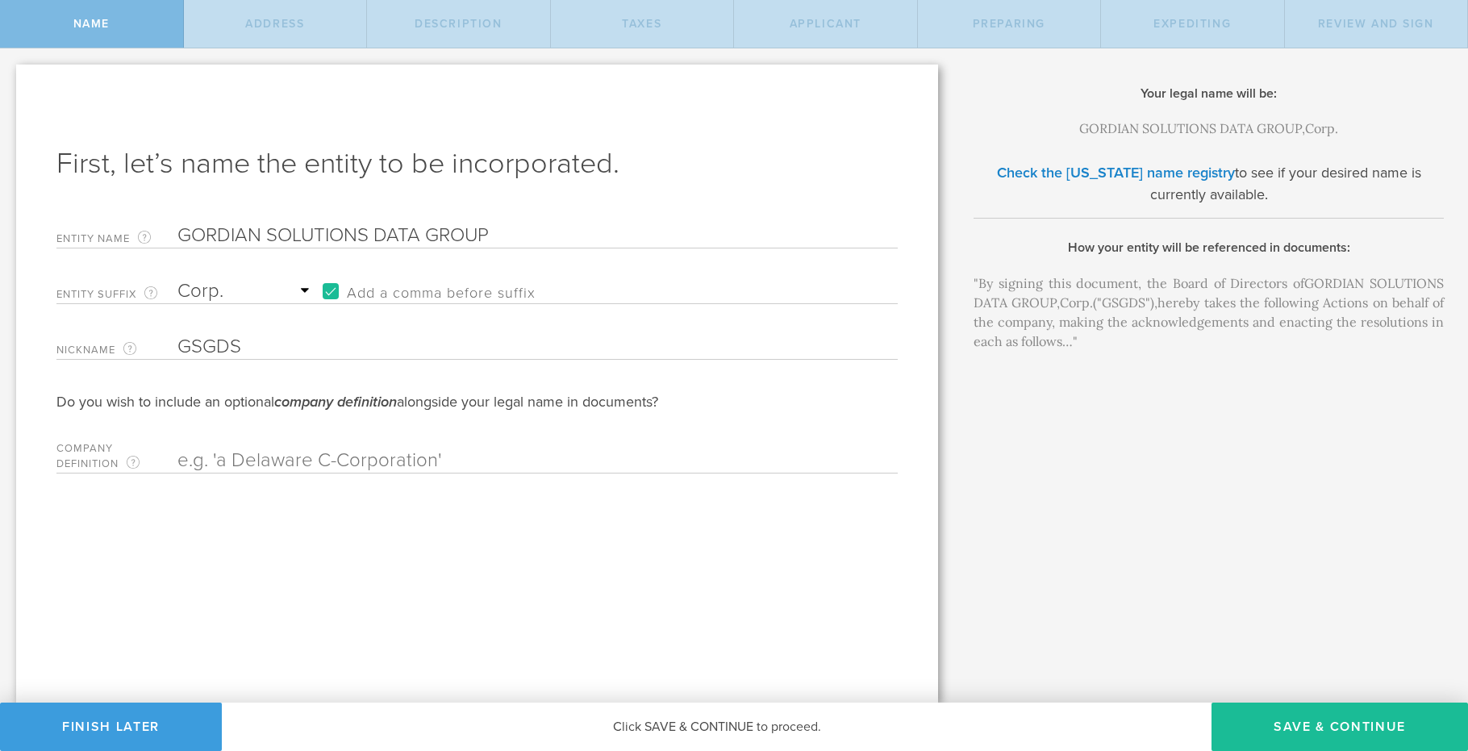
type input "GORDIAN SOLUTIONS DATA GROUP"
